Goal: Transaction & Acquisition: Purchase product/service

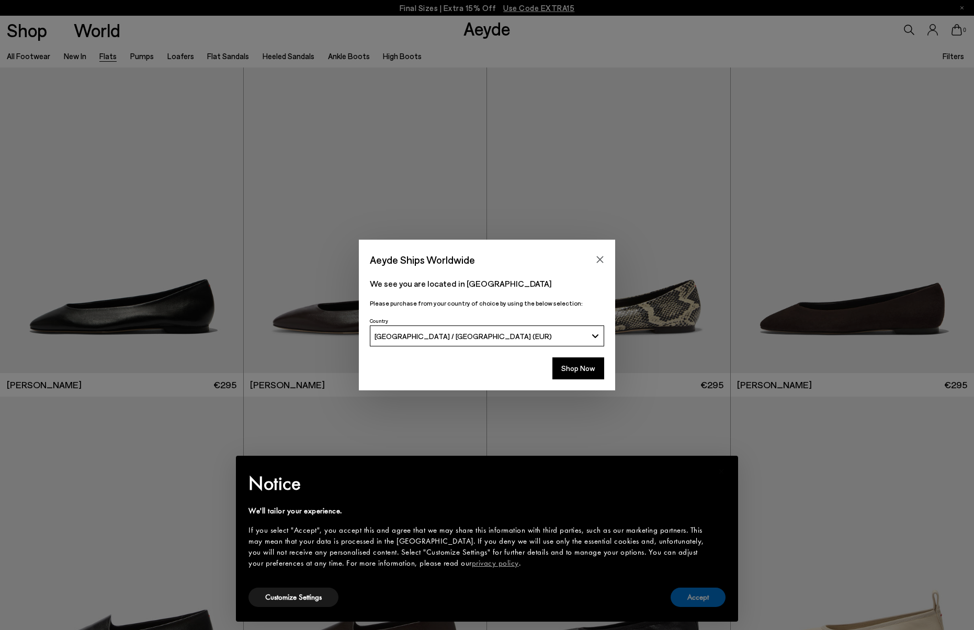
click at [707, 600] on button "Accept" at bounding box center [697, 596] width 55 height 19
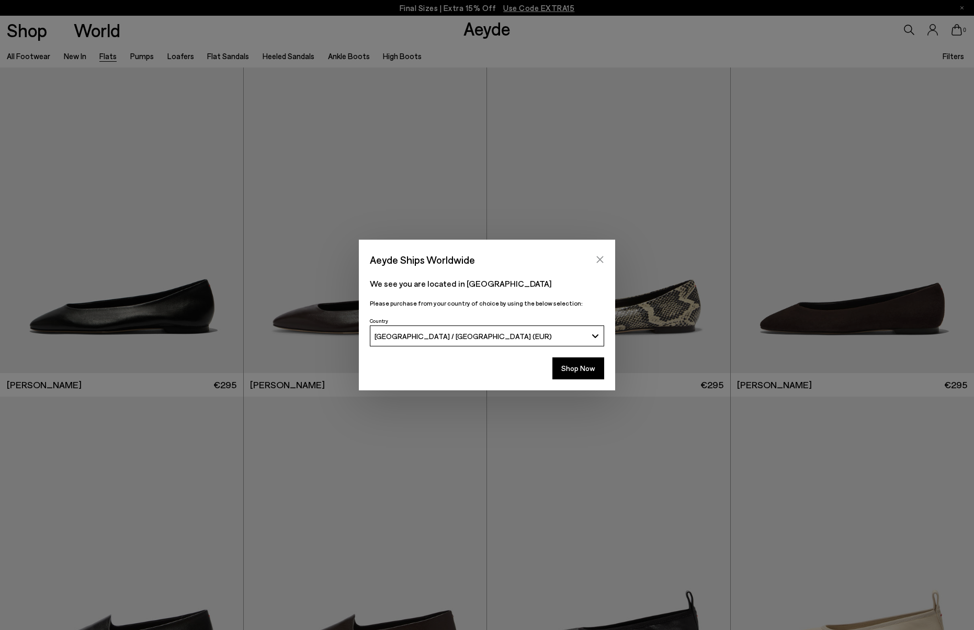
click at [598, 256] on icon "Close" at bounding box center [600, 259] width 8 height 8
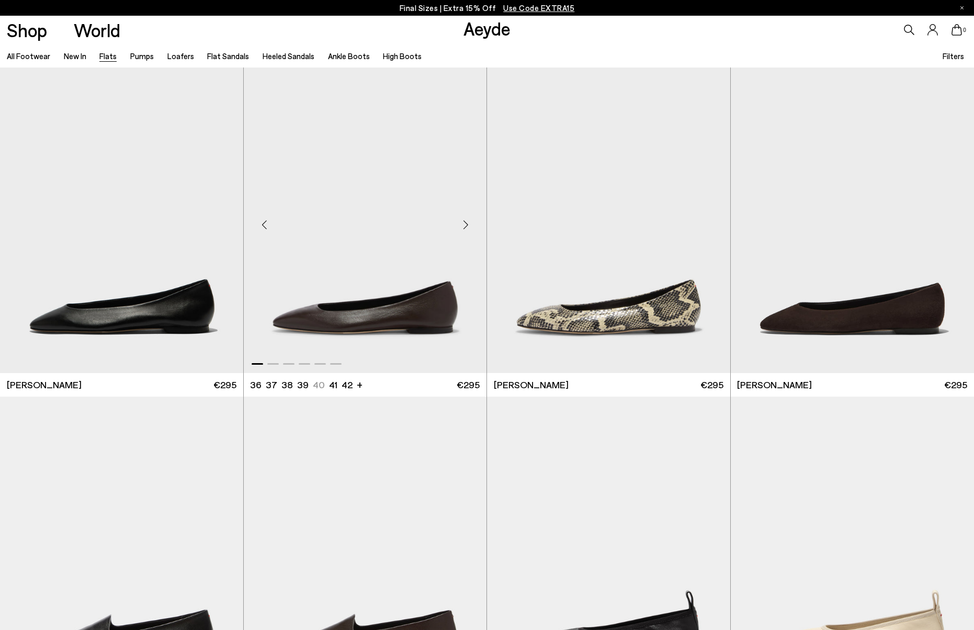
click at [380, 324] on img "1 / 6" at bounding box center [365, 219] width 243 height 305
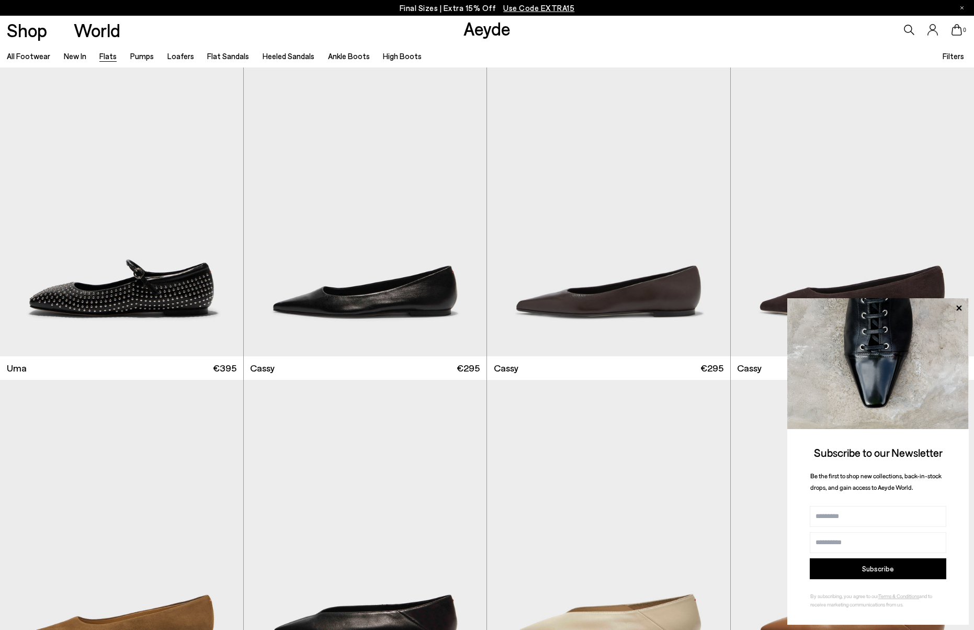
scroll to position [1385, 0]
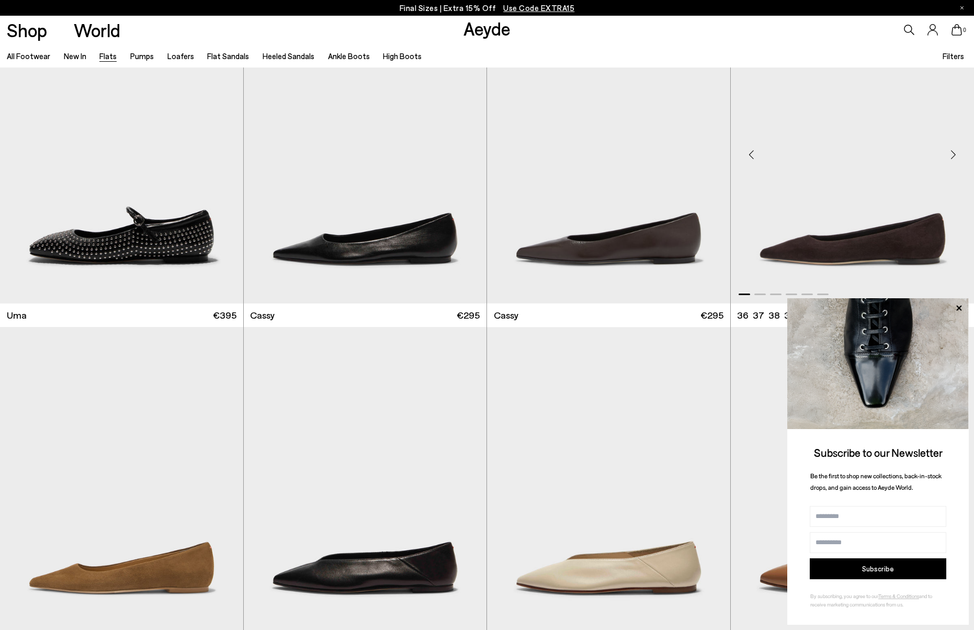
click at [843, 247] on img "1 / 6" at bounding box center [852, 150] width 244 height 305
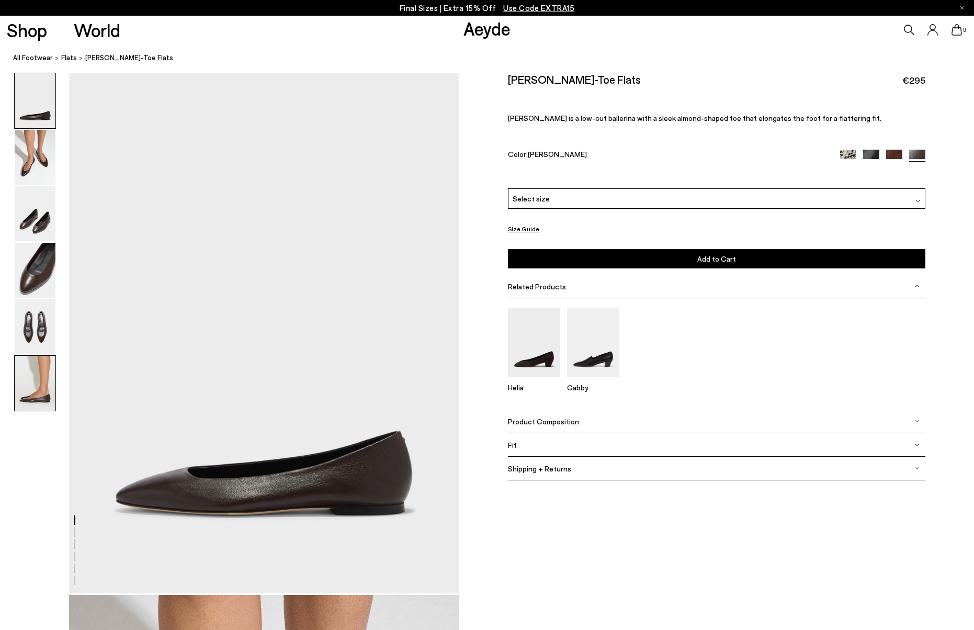
click at [39, 380] on img at bounding box center [35, 383] width 41 height 55
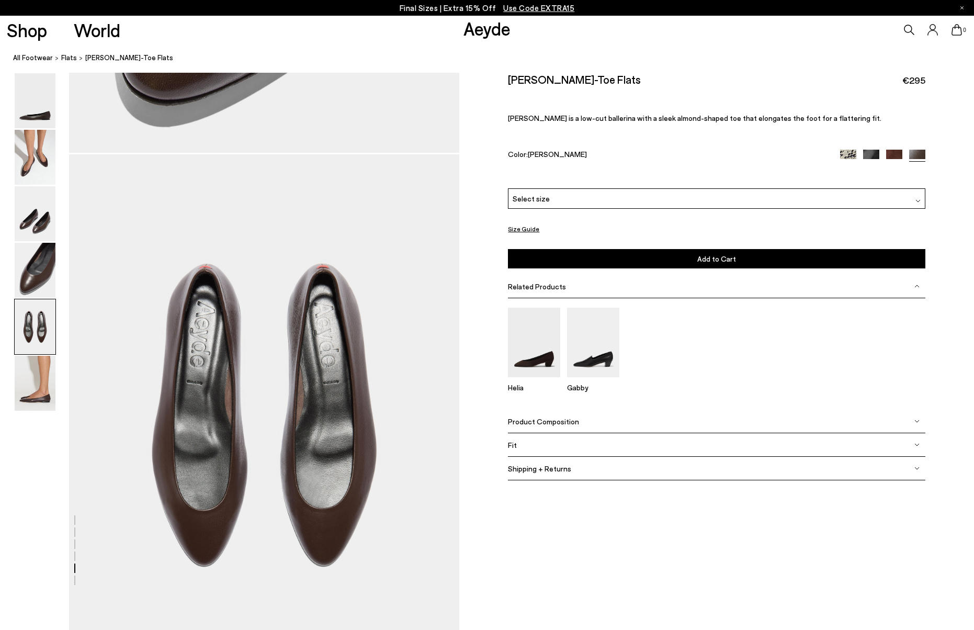
scroll to position [2239, 0]
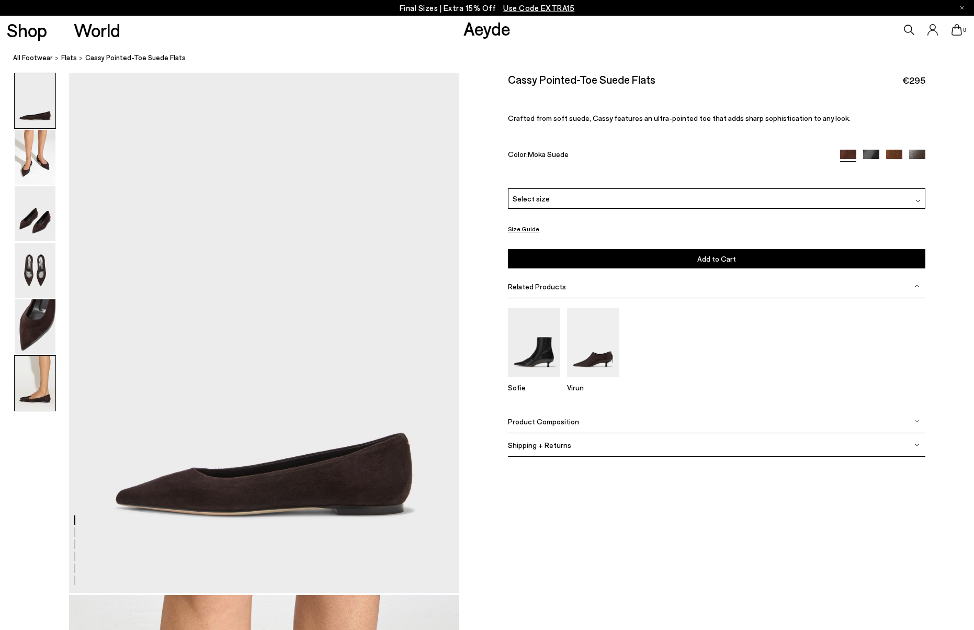
click at [40, 371] on img at bounding box center [35, 383] width 41 height 55
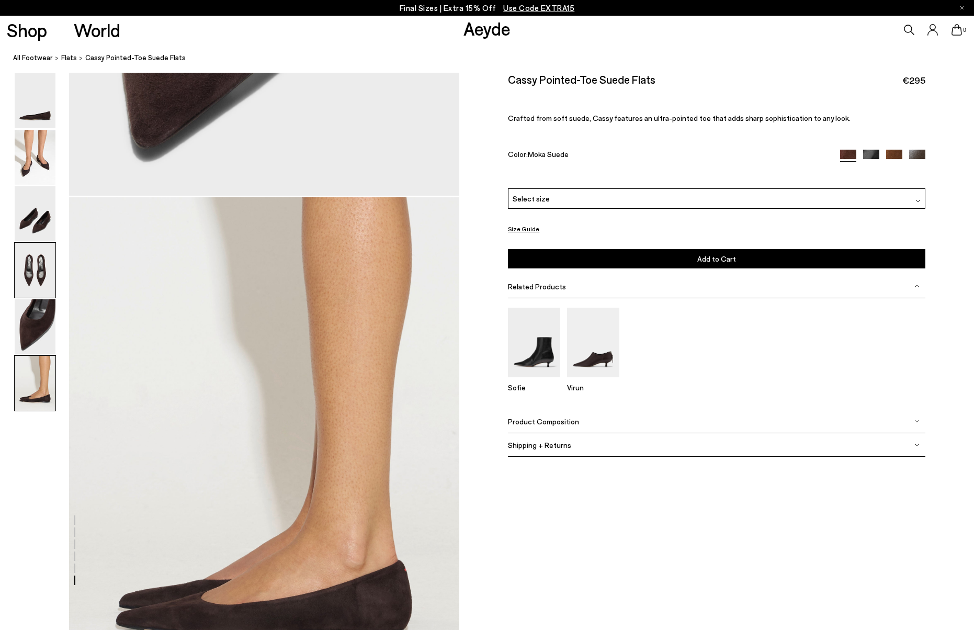
scroll to position [2682, 0]
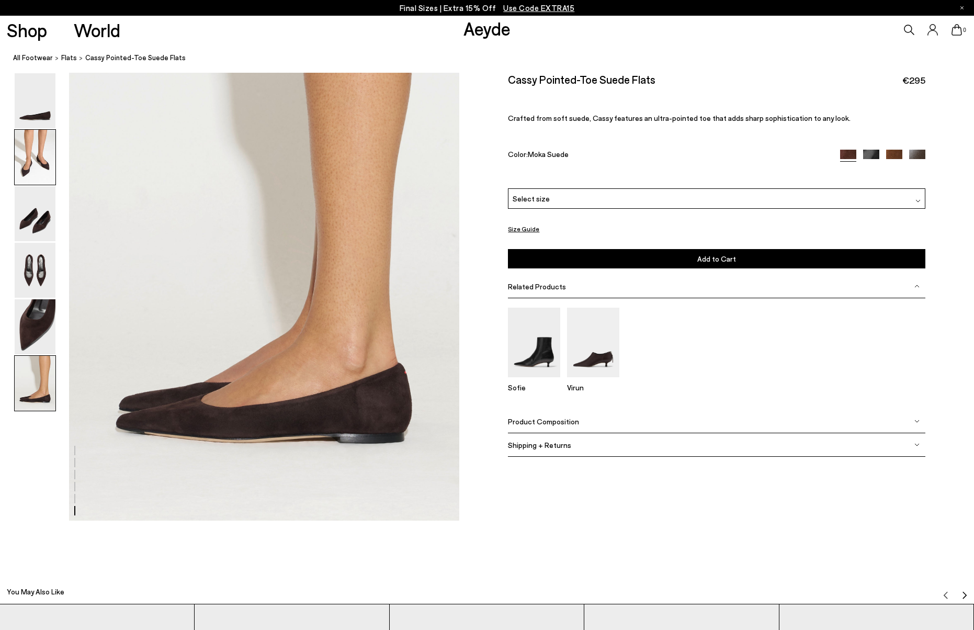
click at [42, 172] on img at bounding box center [35, 157] width 41 height 55
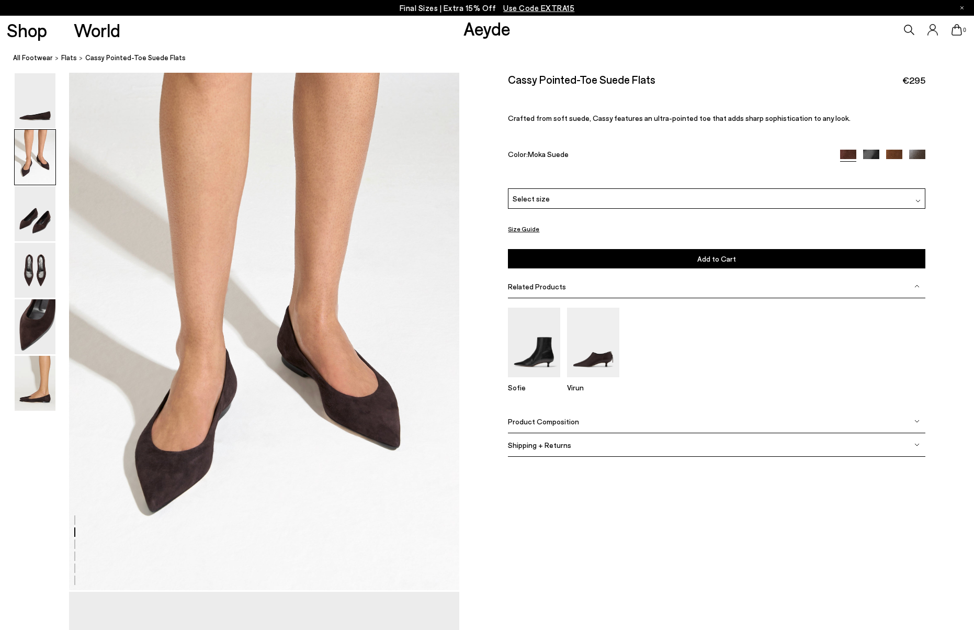
scroll to position [523, 0]
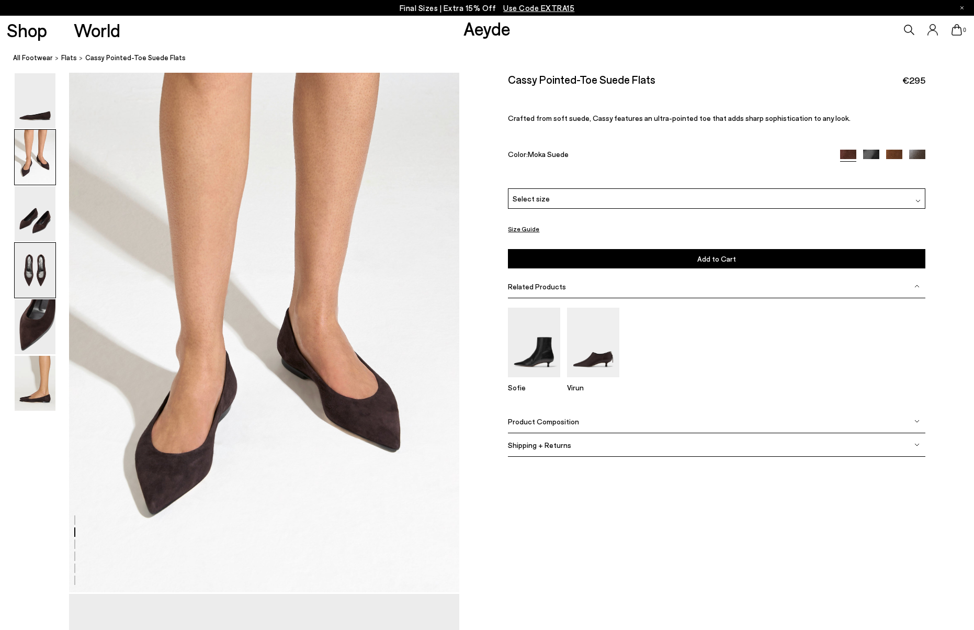
click at [26, 267] on img at bounding box center [35, 270] width 41 height 55
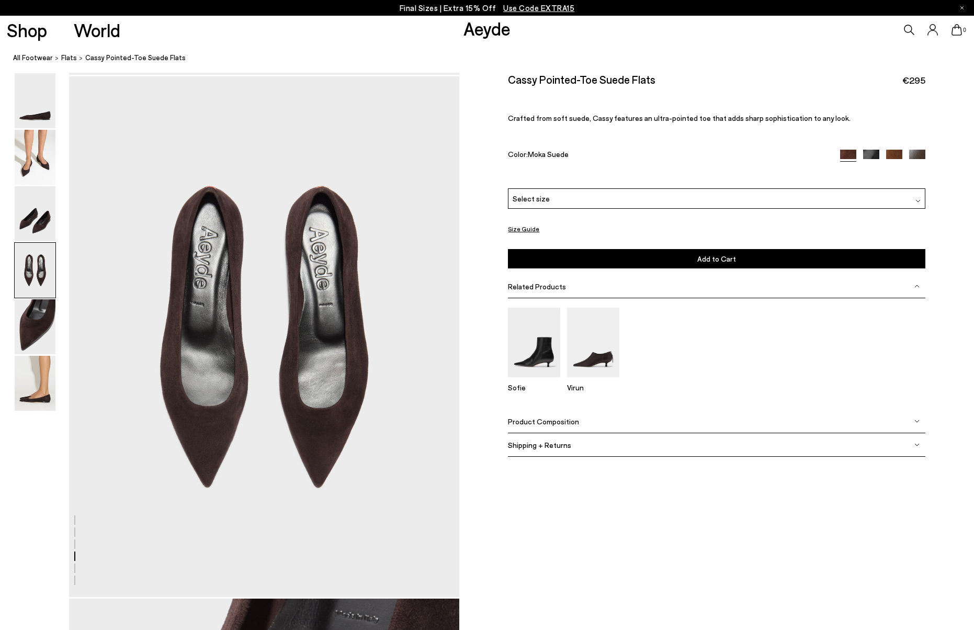
scroll to position [1567, 0]
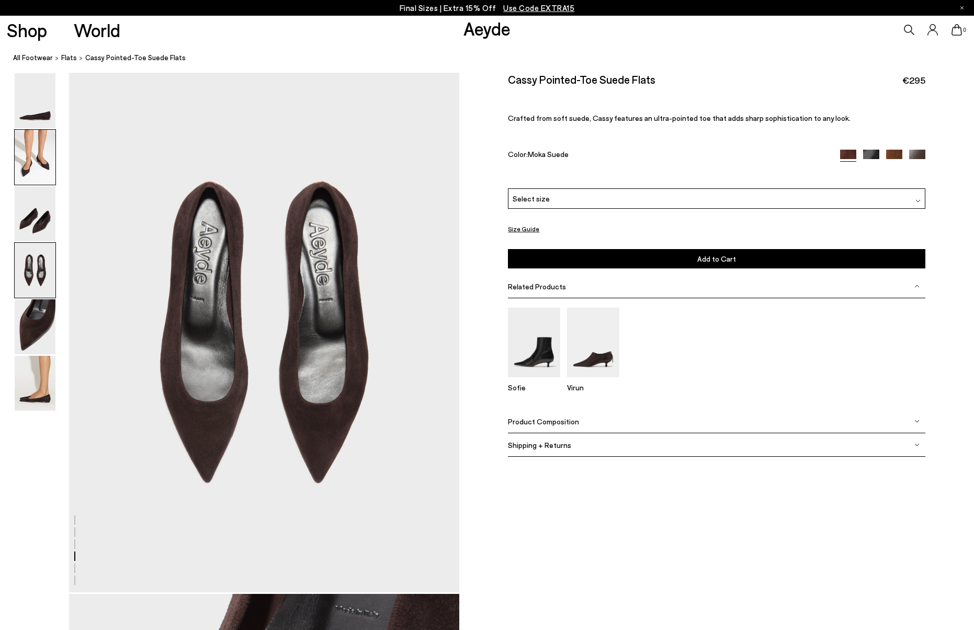
click at [33, 159] on img at bounding box center [35, 157] width 41 height 55
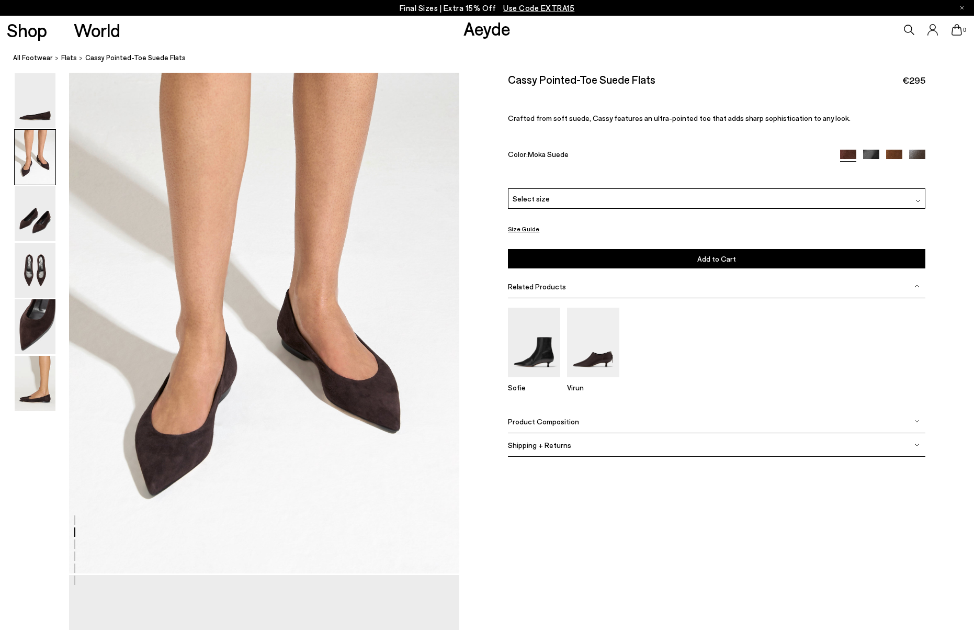
scroll to position [523, 0]
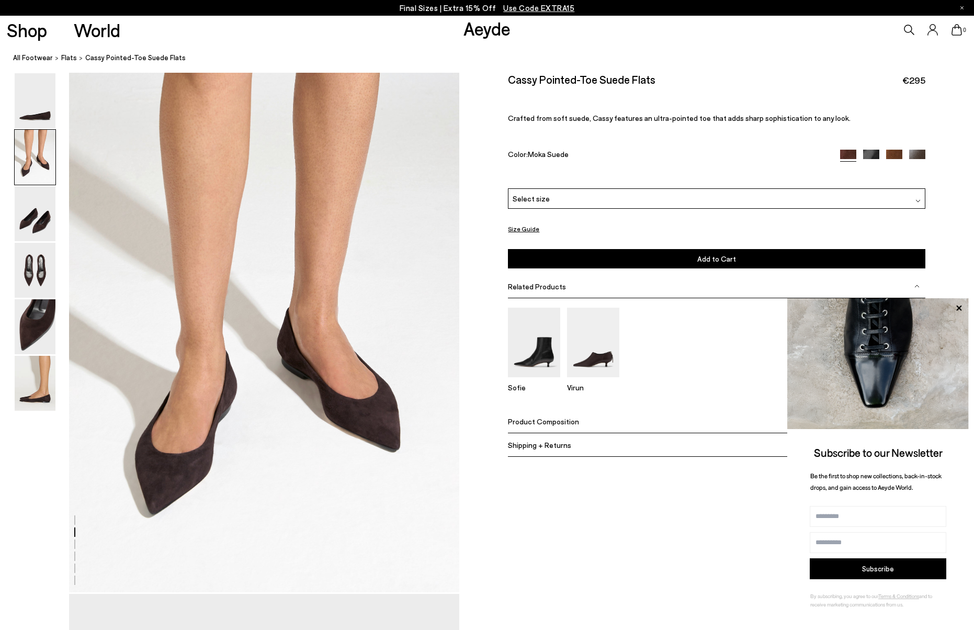
click at [662, 192] on div "Select size" at bounding box center [716, 198] width 417 height 20
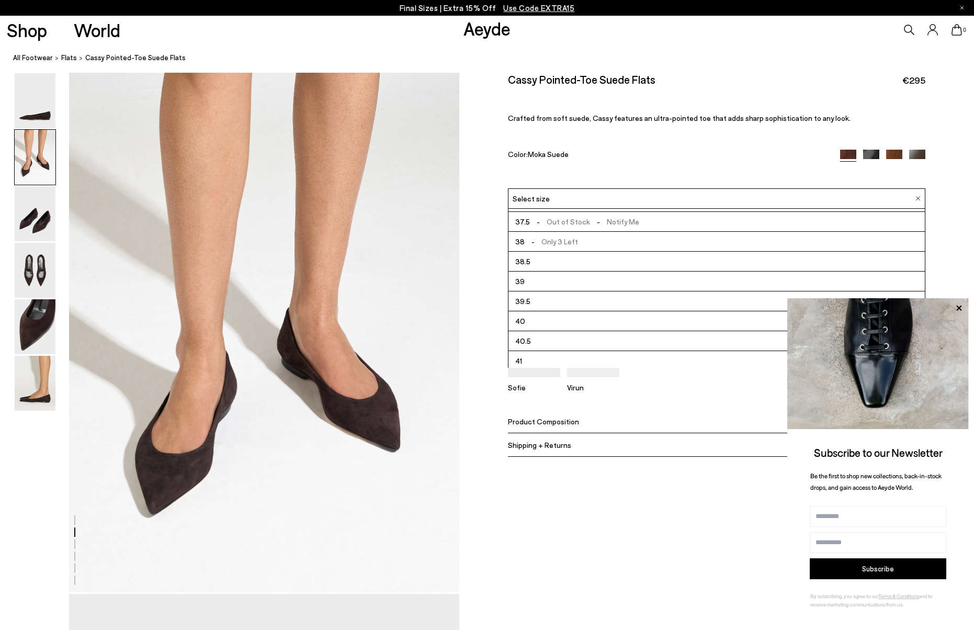
scroll to position [37, 0]
click at [578, 353] on li "41" at bounding box center [716, 360] width 416 height 20
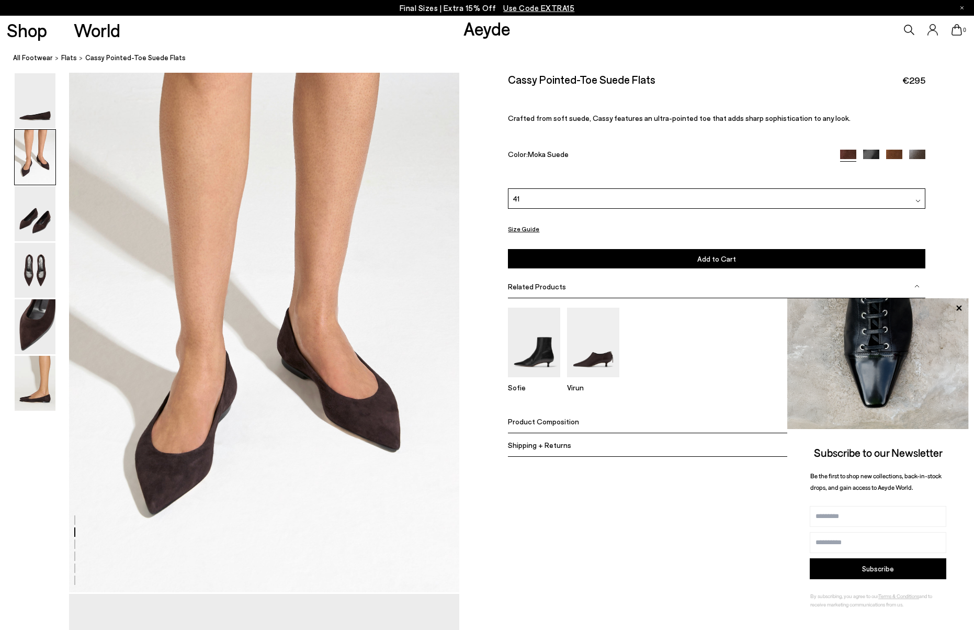
click at [646, 264] on button "Add to Cart Select a Size First" at bounding box center [716, 258] width 417 height 19
